Goal: Task Accomplishment & Management: Manage account settings

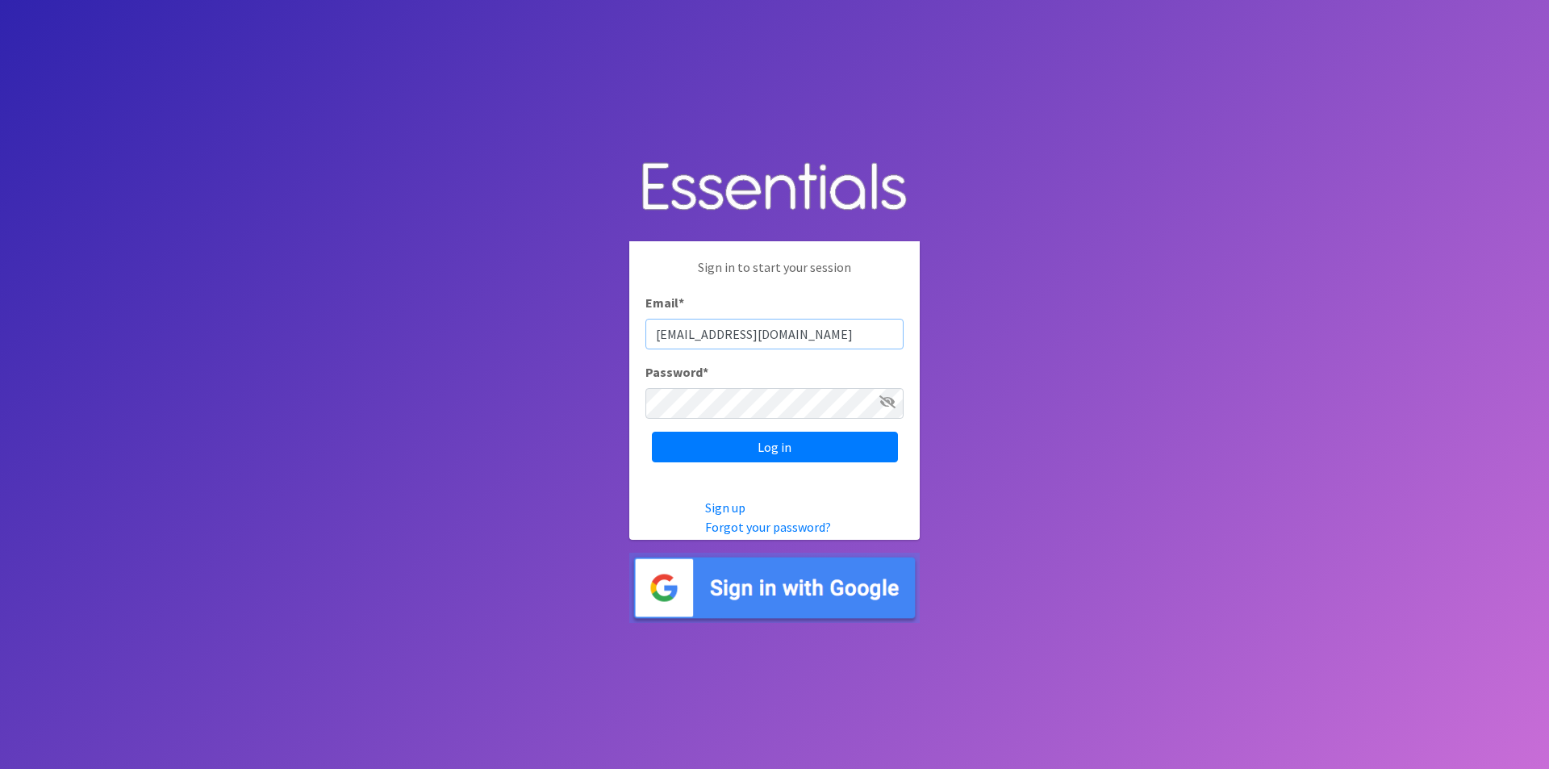
type input "[EMAIL_ADDRESS][DOMAIN_NAME]"
click at [886, 401] on icon at bounding box center [888, 401] width 16 height 13
click at [854, 441] on input "Log in" at bounding box center [775, 447] width 246 height 31
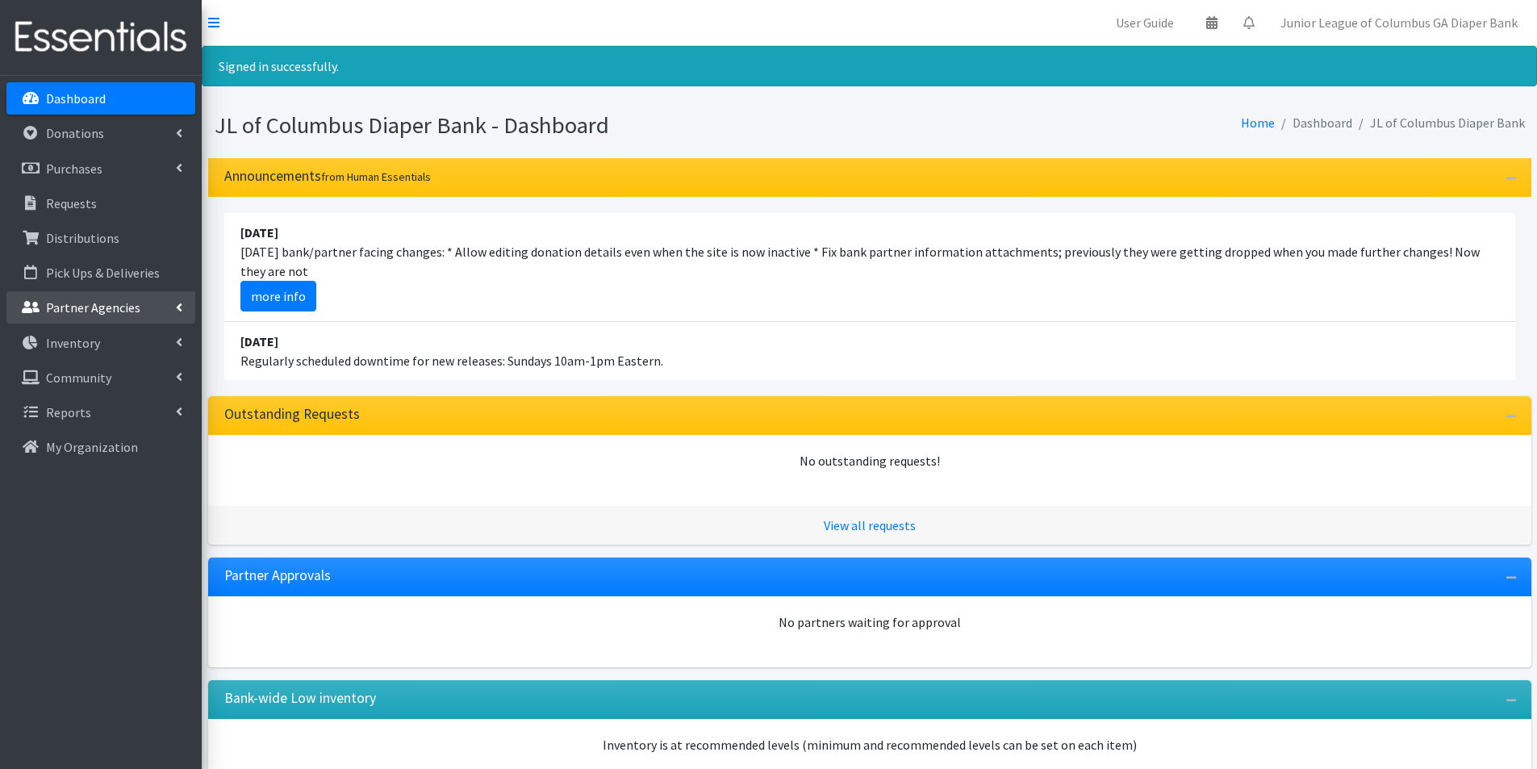
click at [114, 302] on p "Partner Agencies" at bounding box center [93, 307] width 94 height 16
click at [102, 337] on link "All Partners" at bounding box center [100, 343] width 189 height 32
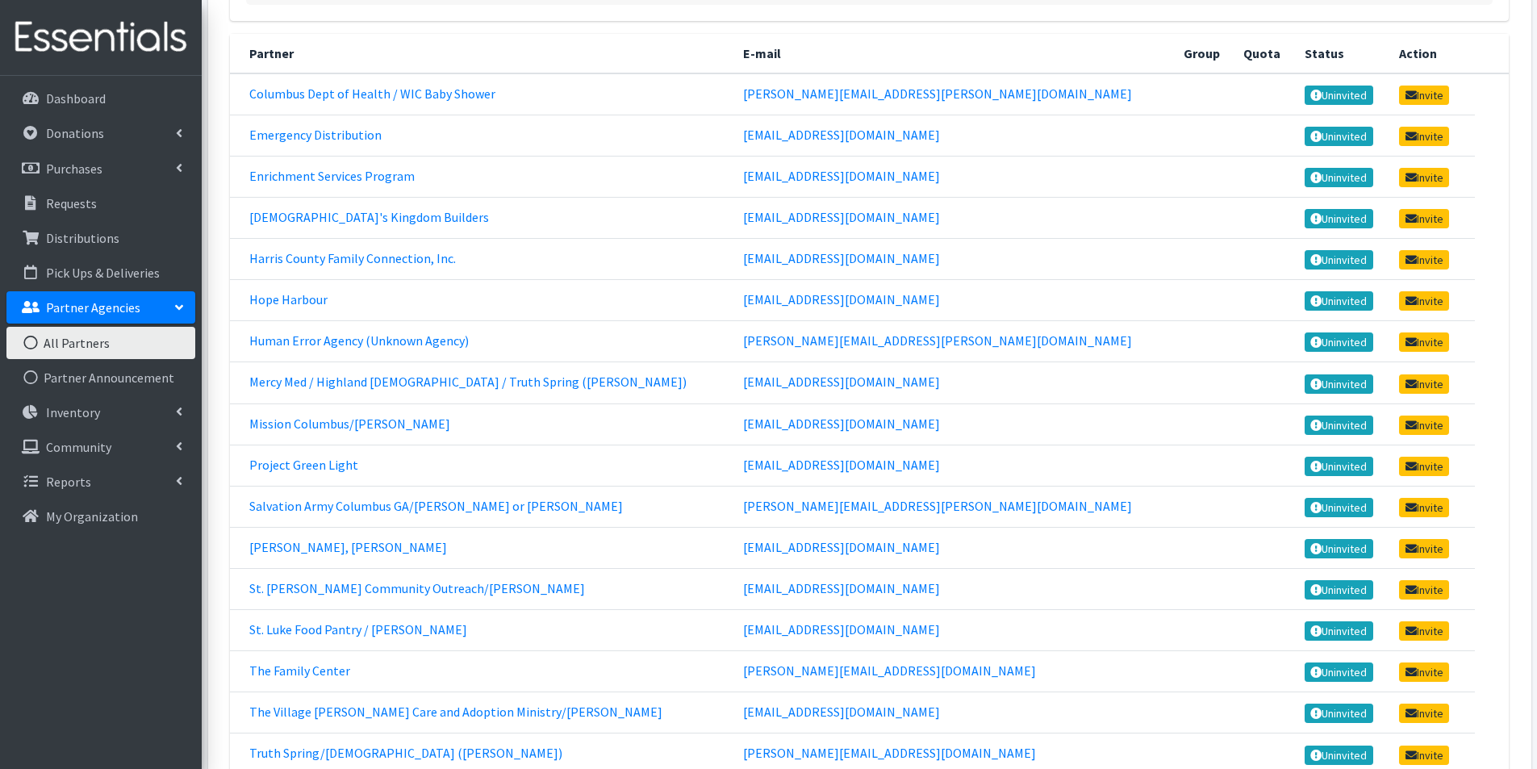
scroll to position [115, 0]
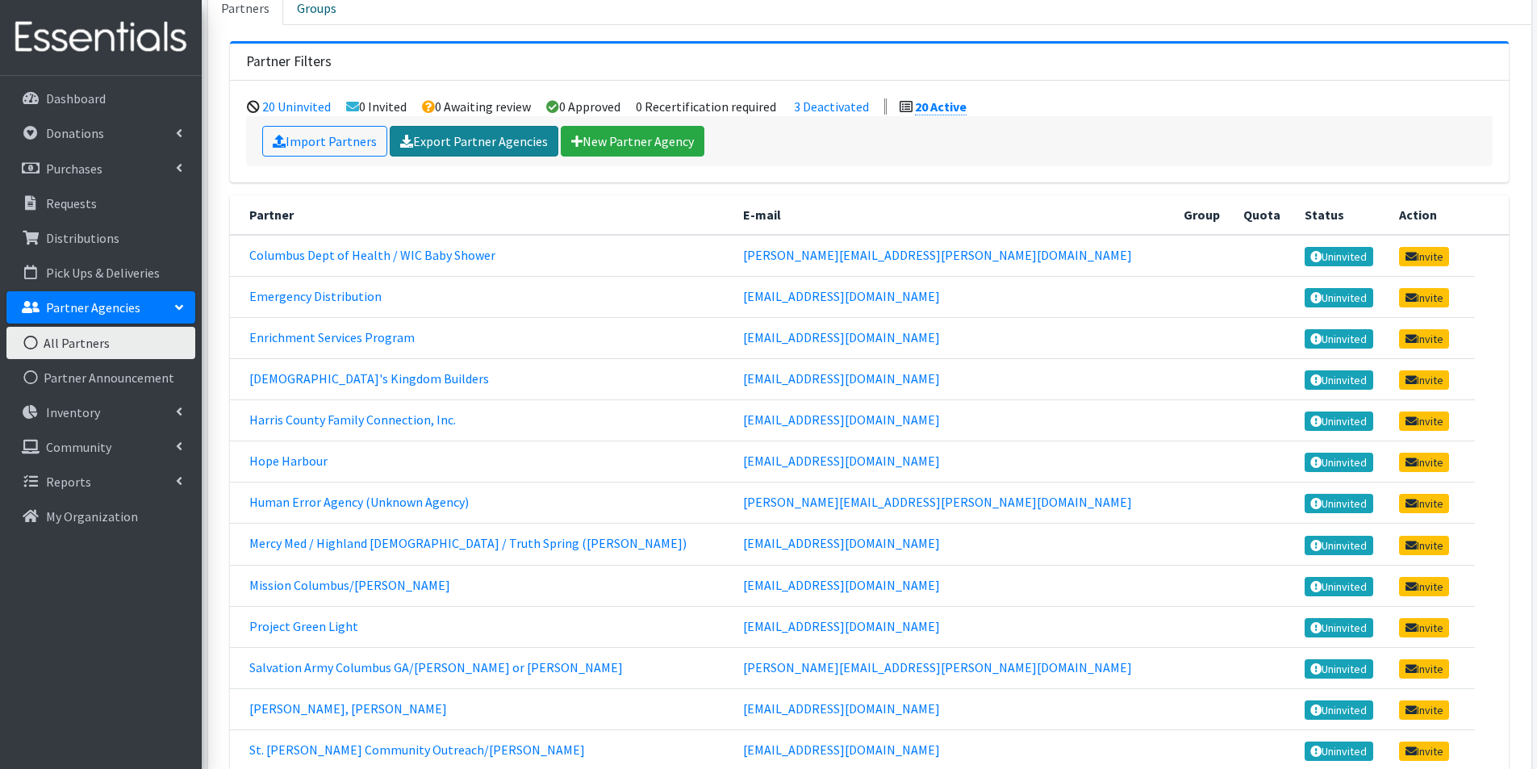
click at [459, 139] on link "Export Partner Agencies" at bounding box center [474, 141] width 169 height 31
click at [86, 524] on p "My Organization" at bounding box center [92, 516] width 92 height 16
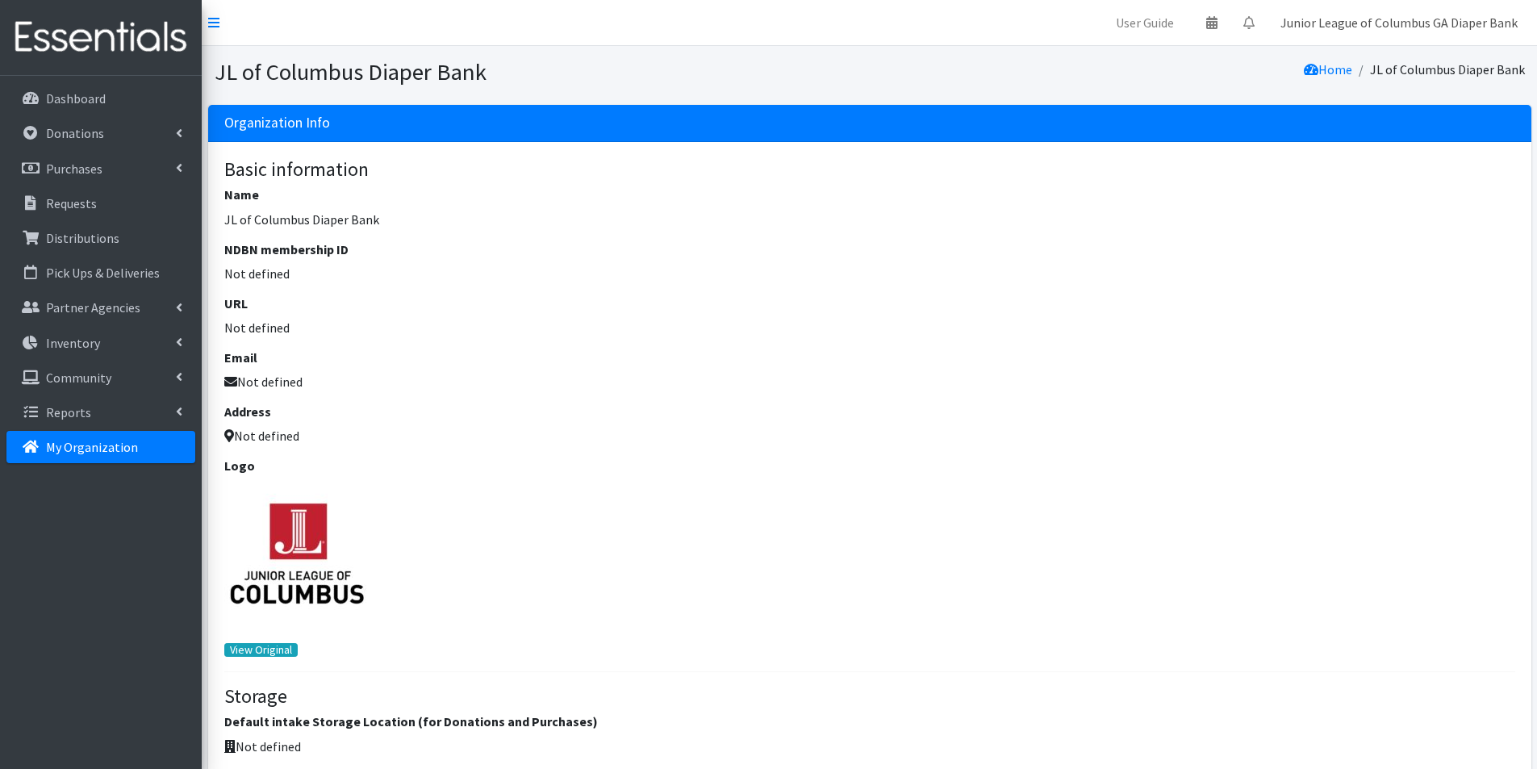
click at [1321, 24] on link "Junior League of Columbus GA Diaper Bank" at bounding box center [1399, 22] width 263 height 32
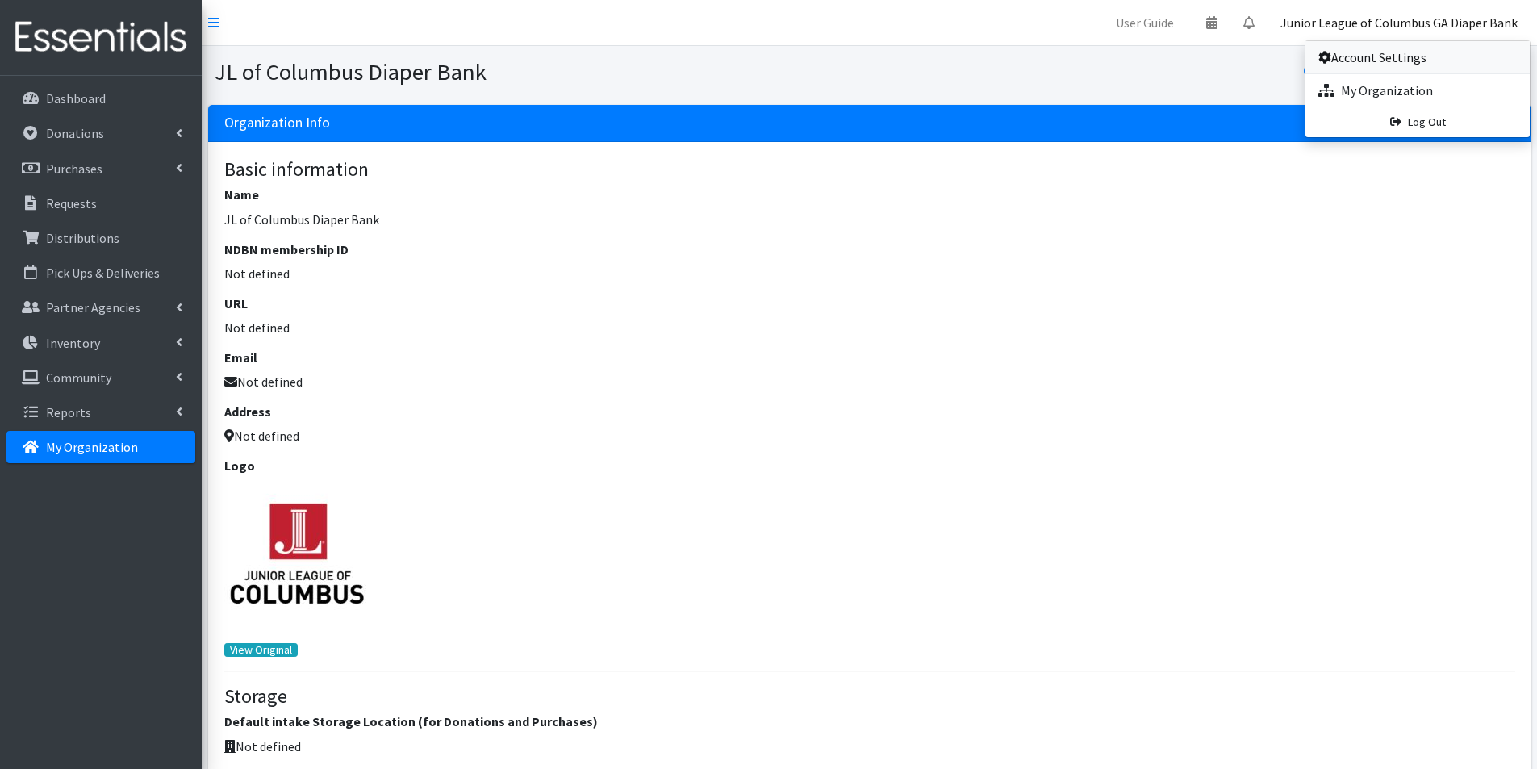
click at [1358, 61] on link "Account Settings" at bounding box center [1418, 57] width 224 height 32
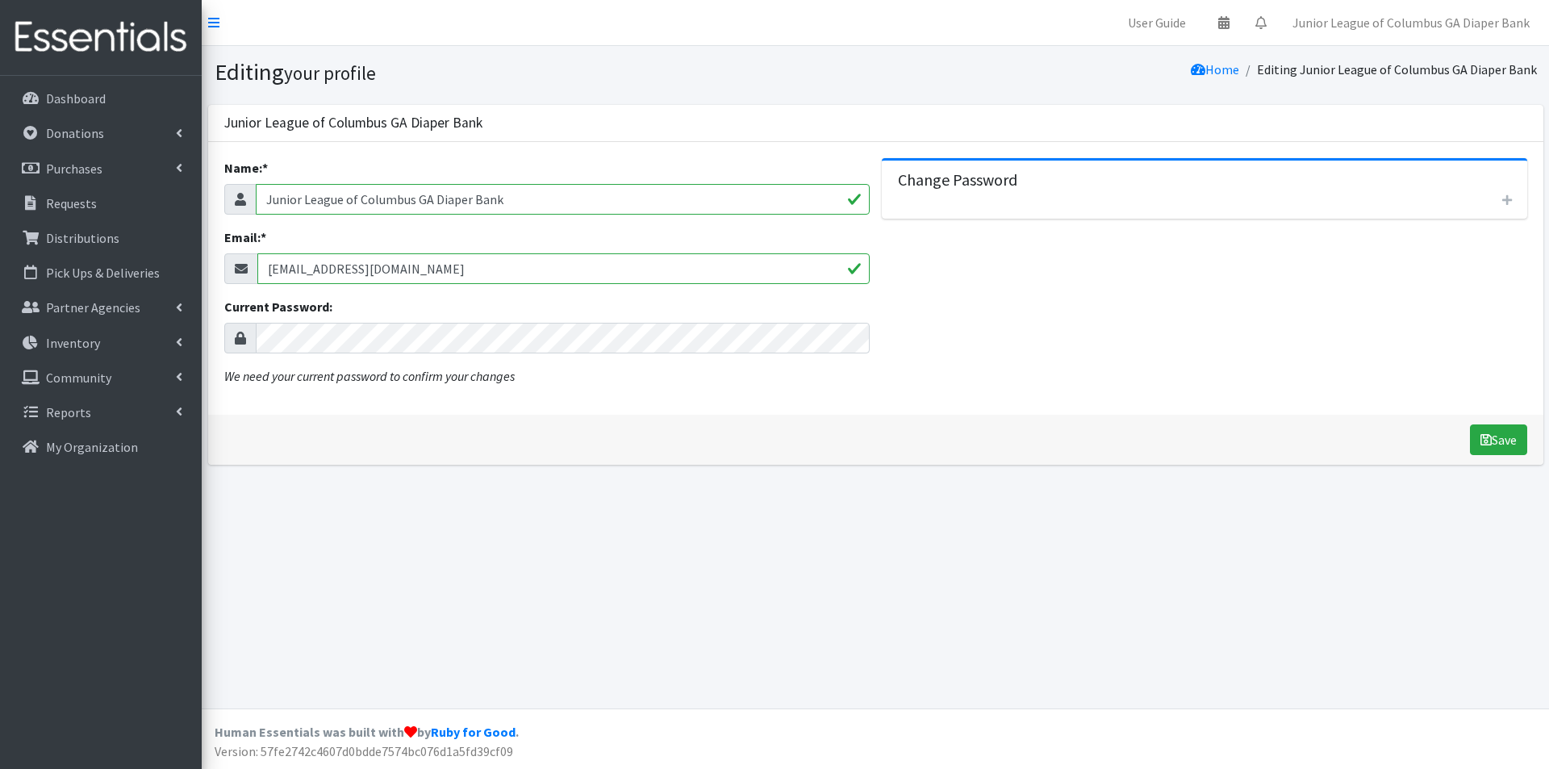
click at [480, 277] on input "jlcdiaperbank@gmail.com" at bounding box center [563, 268] width 612 height 31
drag, startPoint x: 467, startPoint y: 268, endPoint x: 189, endPoint y: 276, distance: 278.5
click at [189, 276] on div "User Guide 0 Pick-ups remaining this week View Calendar 0 Requests 0 Partner Ag…" at bounding box center [774, 384] width 1549 height 769
type input "diaperbank@jlcolumbus.com"
click at [1486, 433] on icon "submit" at bounding box center [1486, 439] width 11 height 13
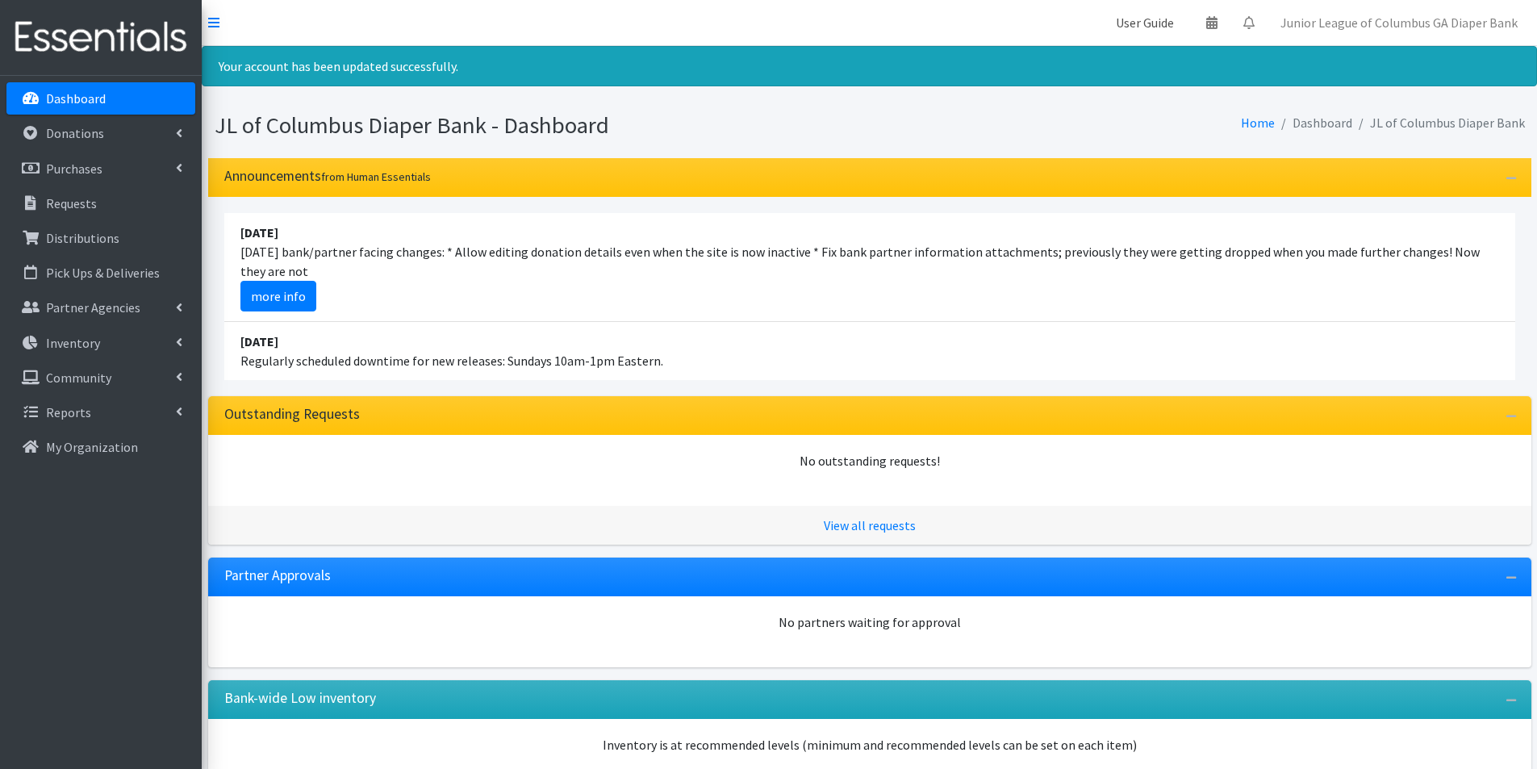
click at [1141, 18] on link "User Guide" at bounding box center [1145, 22] width 84 height 32
click at [1356, 23] on link "Junior League of Columbus GA Diaper Bank" at bounding box center [1399, 22] width 263 height 32
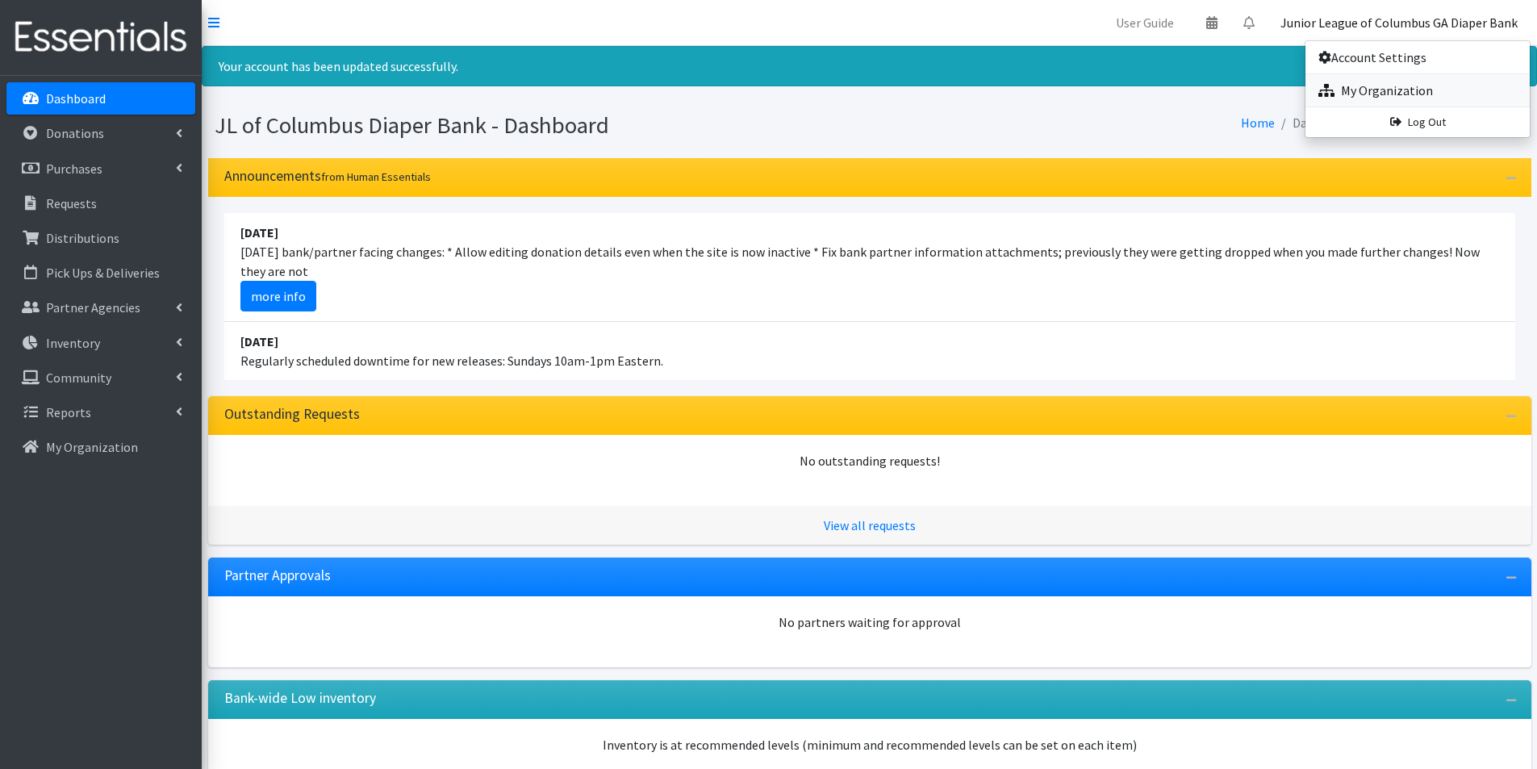
click at [1371, 86] on link "My Organization" at bounding box center [1418, 90] width 224 height 32
